Goal: Understand process/instructions: Learn about a topic

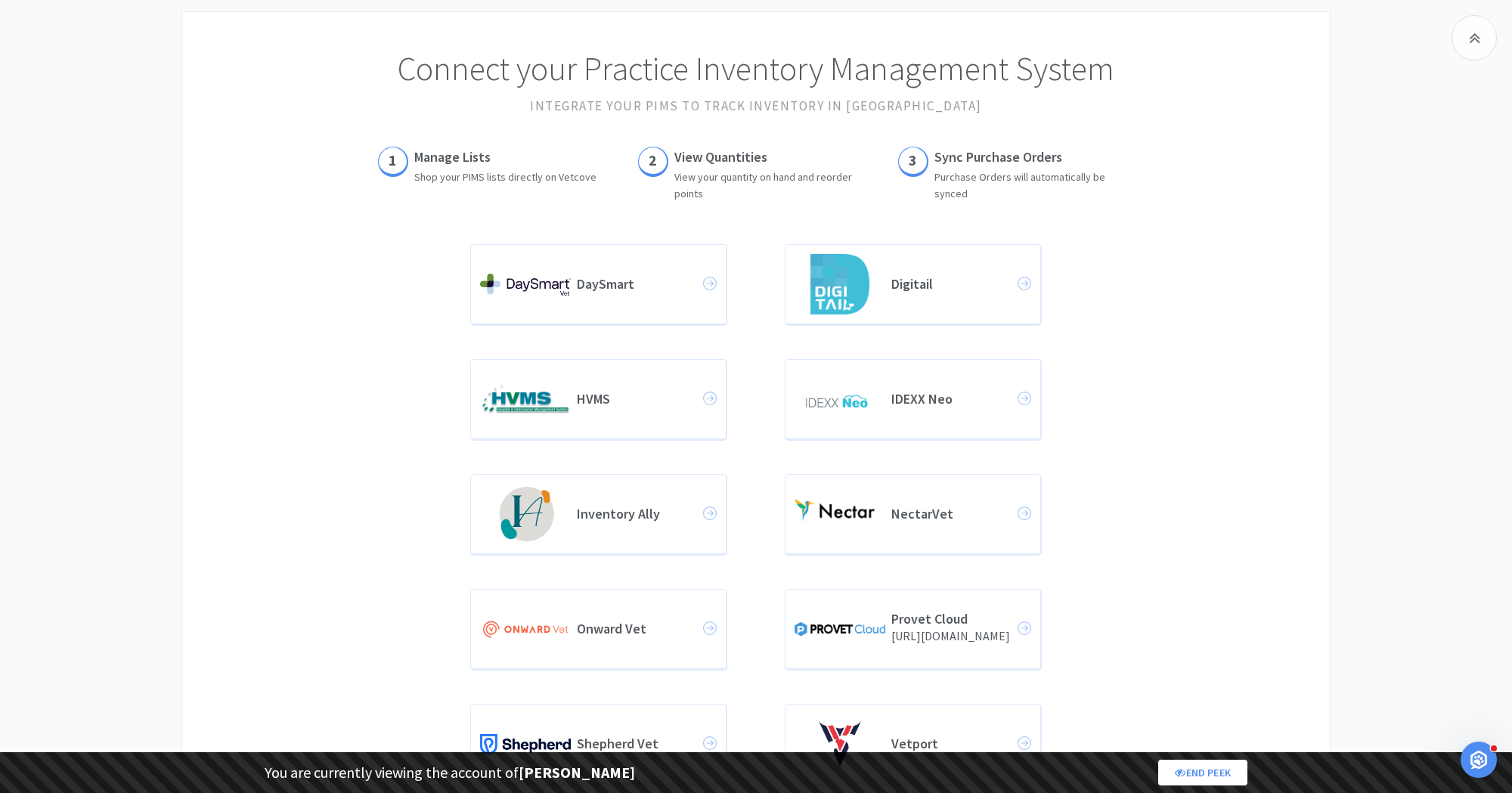
scroll to position [121, 0]
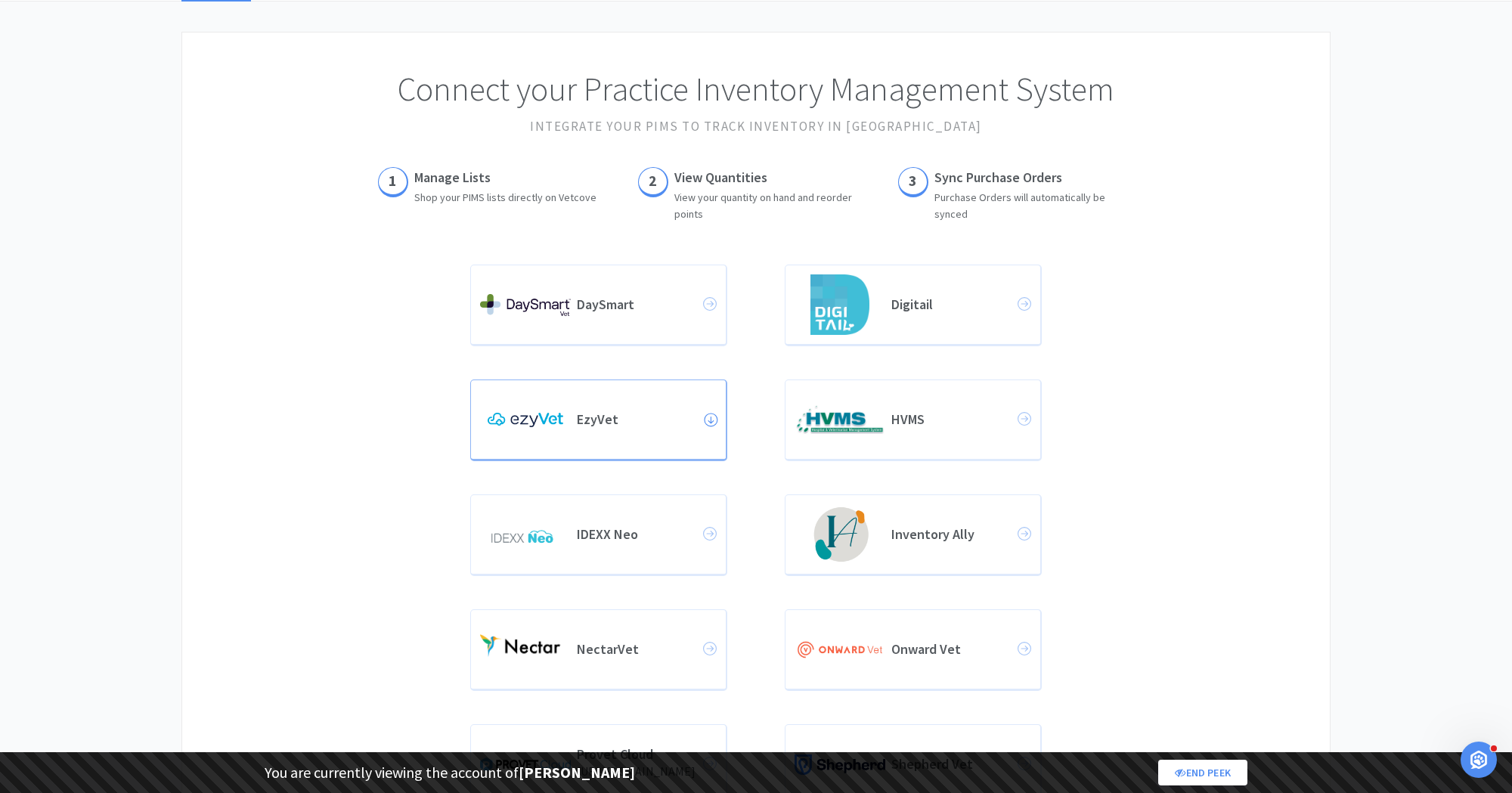
click at [605, 407] on div "EzyVet" at bounding box center [598, 420] width 237 height 60
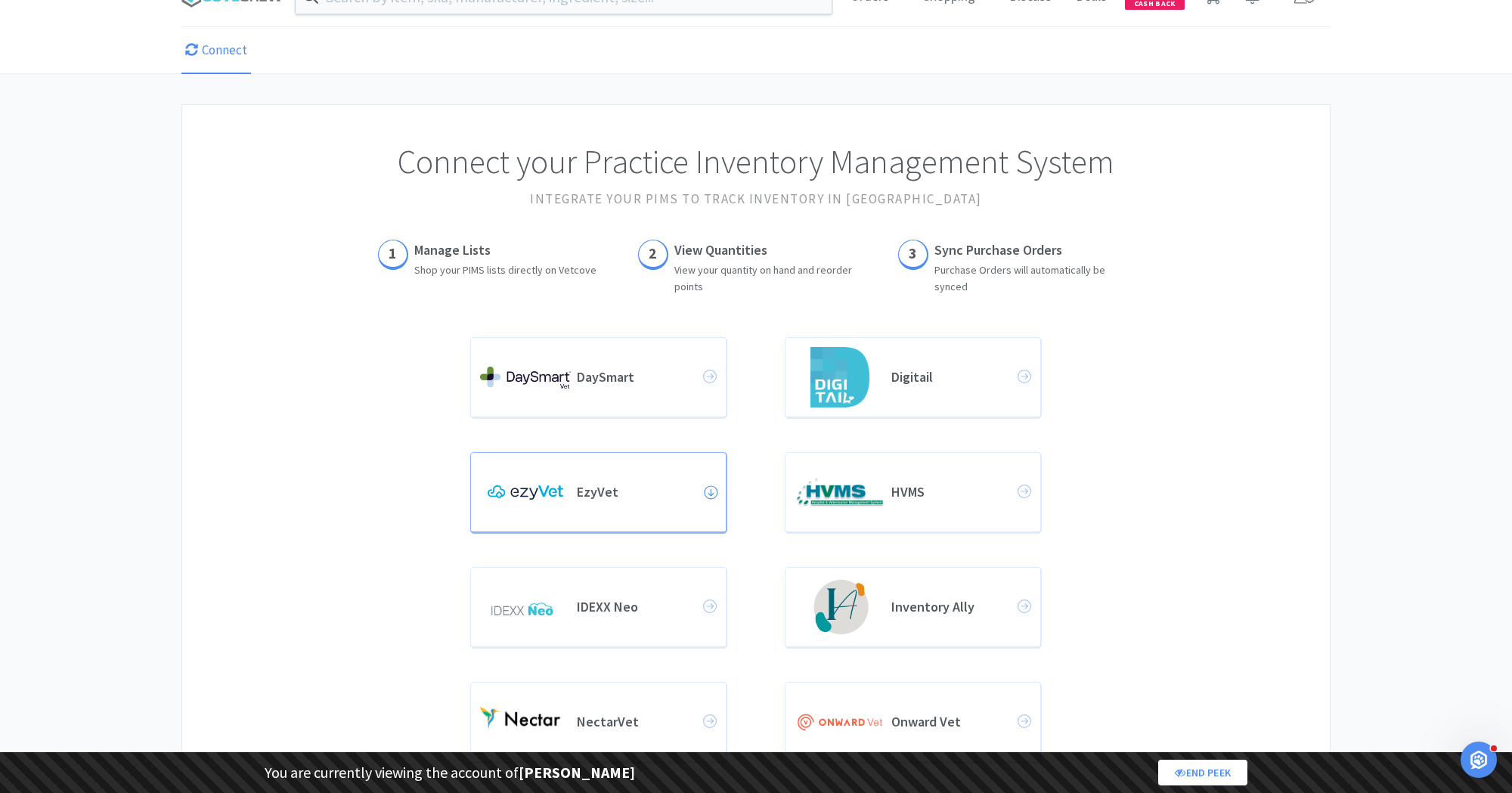
click at [551, 483] on img at bounding box center [525, 492] width 91 height 29
click at [609, 492] on h4 "EzyVet" at bounding box center [640, 492] width 126 height 17
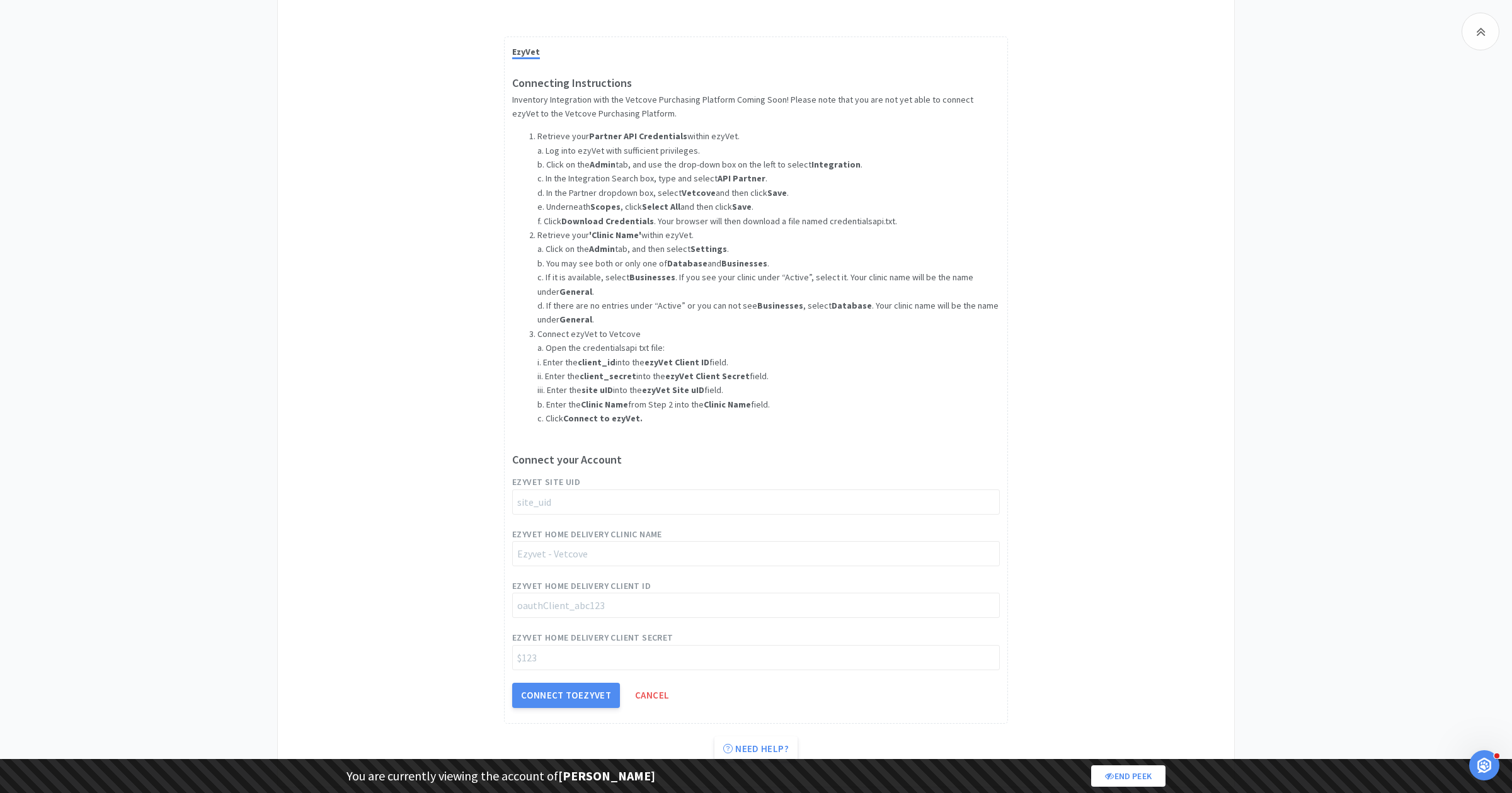
scroll to position [884, 0]
